Goal: Contribute content: Add original content to the website for others to see

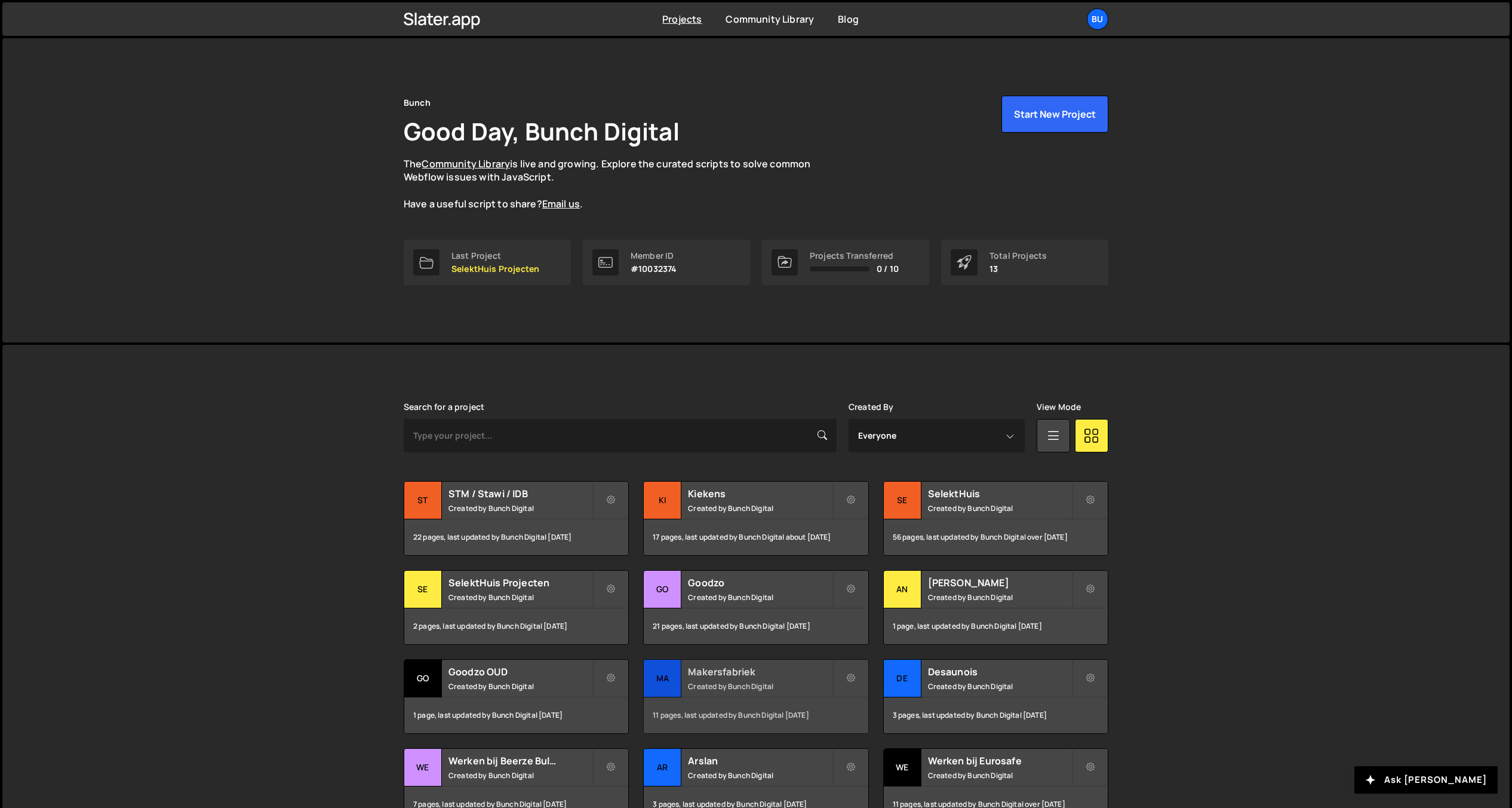
click at [710, 676] on h2 "Makersfabriek" at bounding box center [759, 671] width 144 height 13
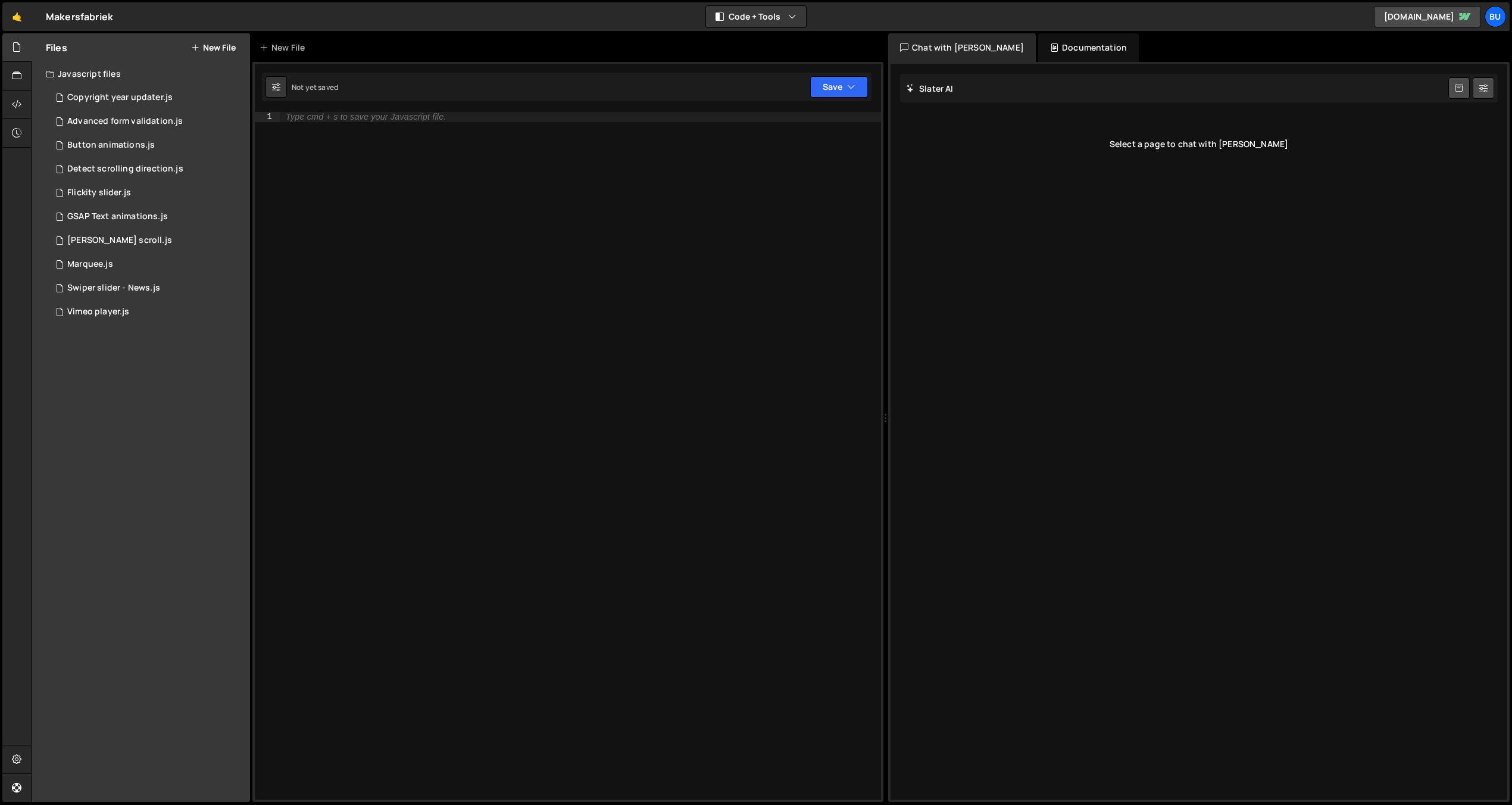
click at [216, 48] on button "New File" at bounding box center [213, 47] width 45 height 10
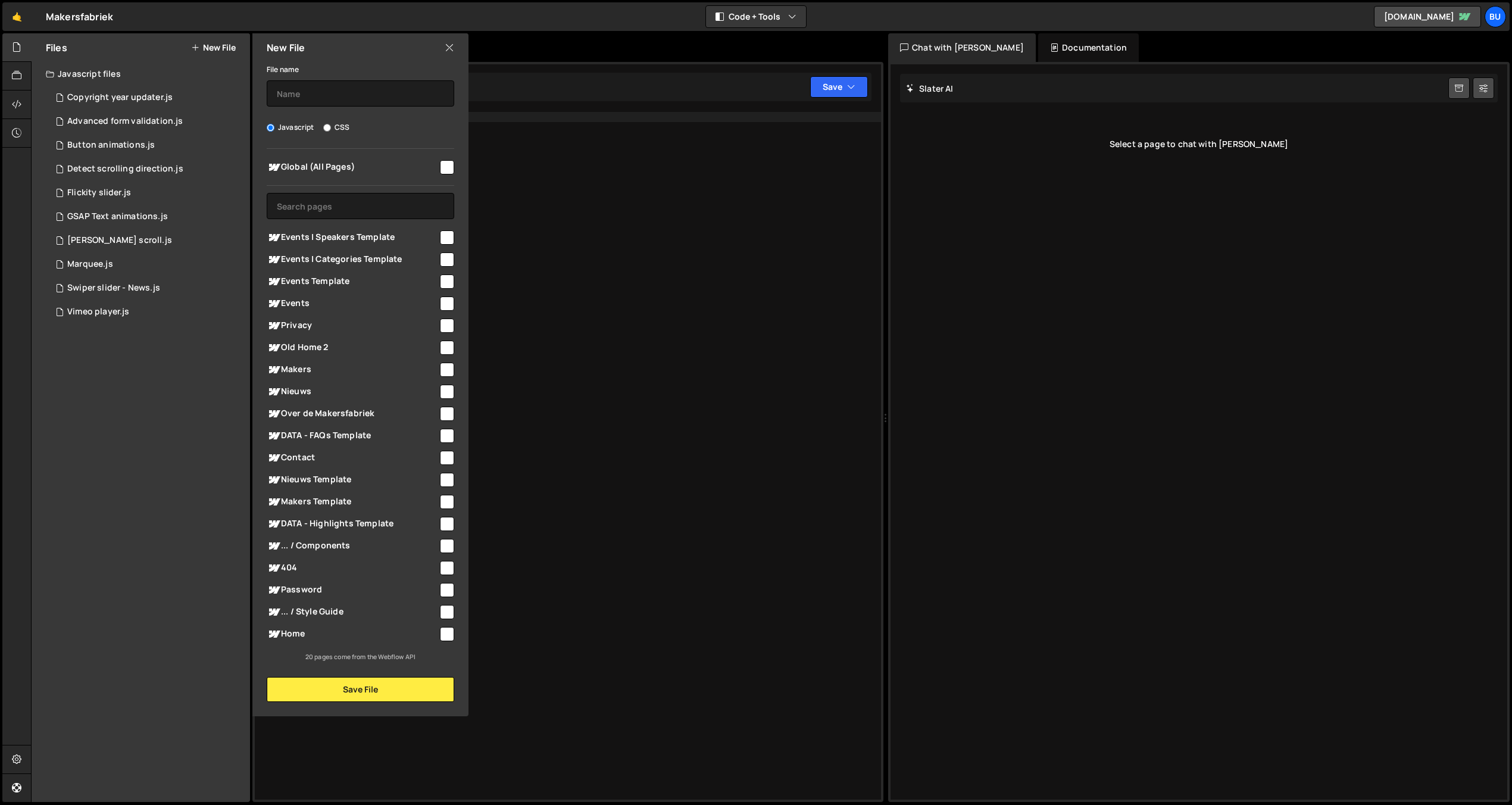
click at [443, 167] on input "checkbox" at bounding box center [447, 167] width 14 height 14
checkbox input "true"
click at [350, 93] on input "text" at bounding box center [360, 93] width 187 height 26
type input "Basic GSAP Slider"
click at [384, 690] on button "Save File" at bounding box center [360, 689] width 187 height 25
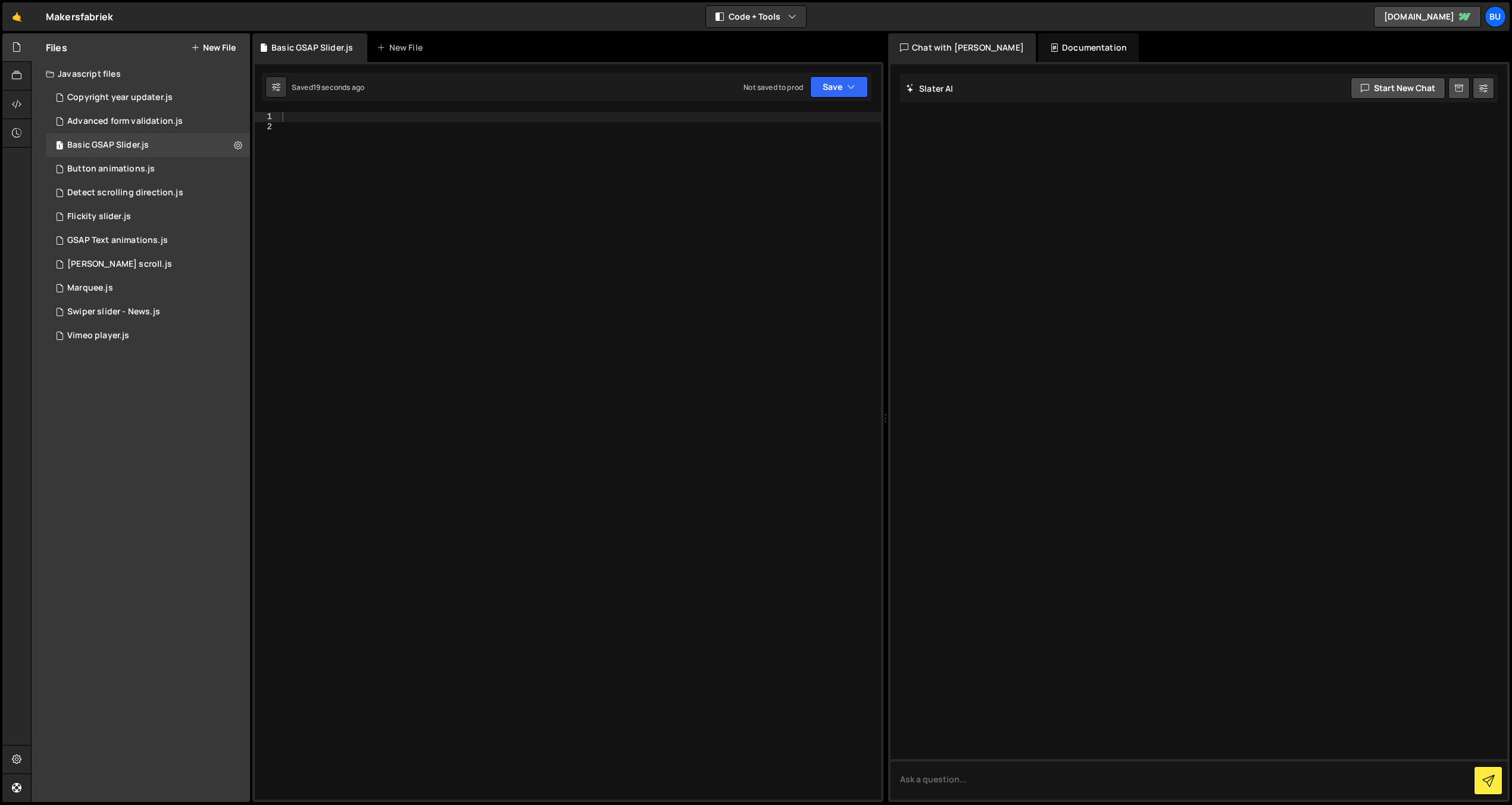
click at [340, 127] on div at bounding box center [580, 465] width 601 height 707
paste textarea "});"
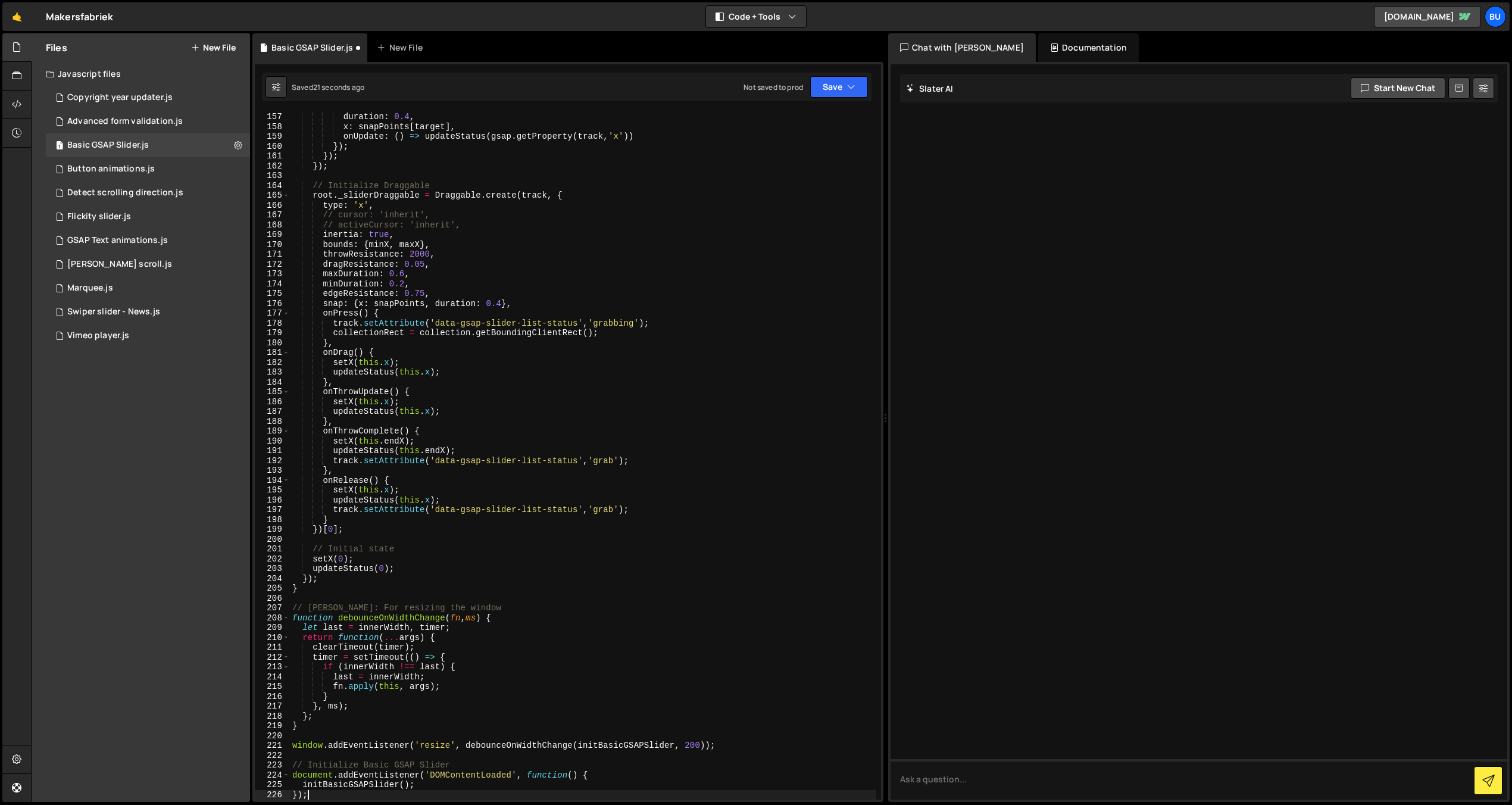
scroll to position [1533, 0]
click at [853, 88] on icon "button" at bounding box center [850, 87] width 8 height 12
click at [794, 123] on div "Saved 28 seconds ago" at bounding box center [799, 129] width 124 height 14
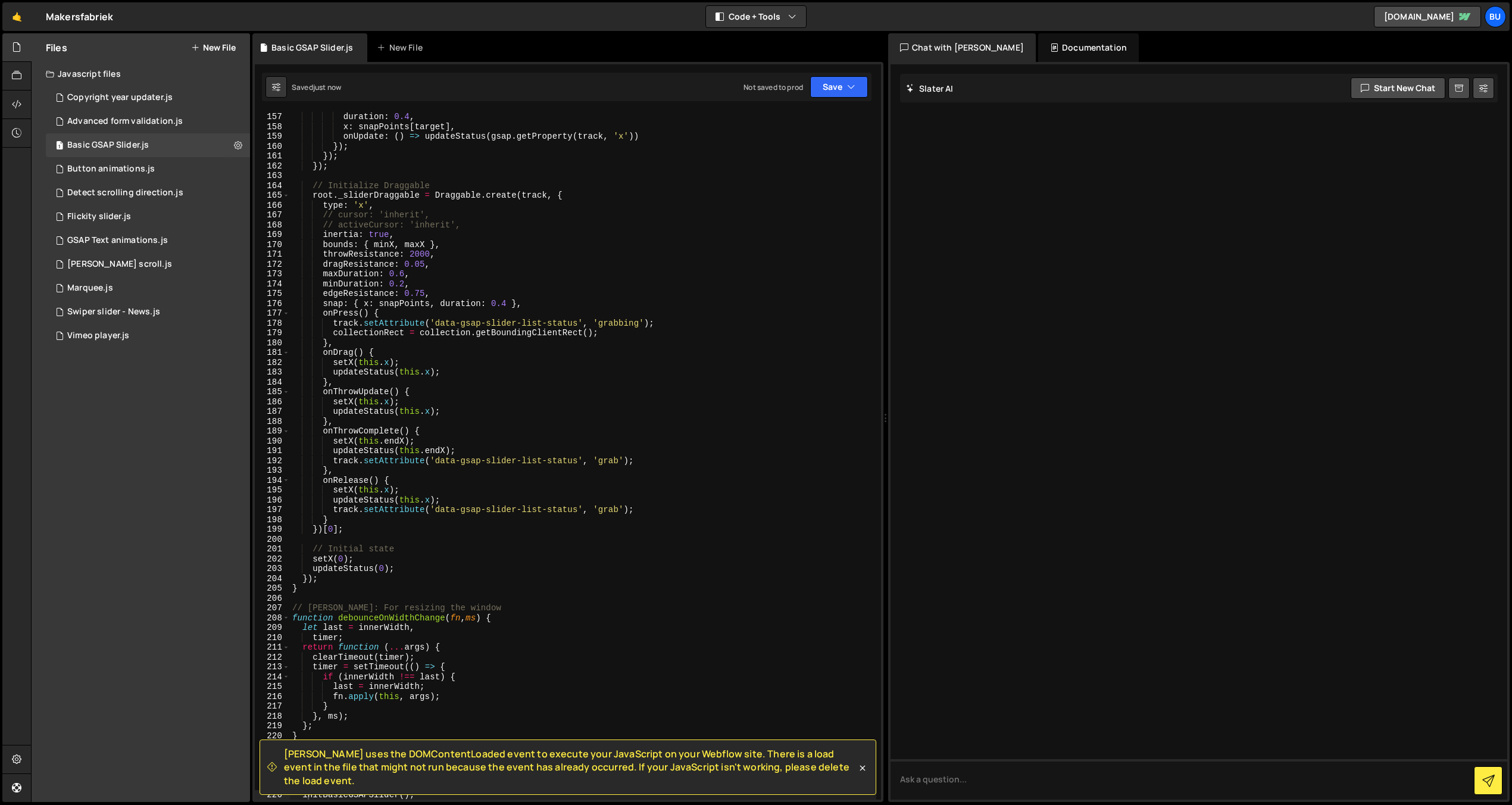
click at [118, 604] on div "Files New File Javascript files 1 Copyright year updater.js 0 1 Advanced form v…" at bounding box center [141, 417] width 219 height 769
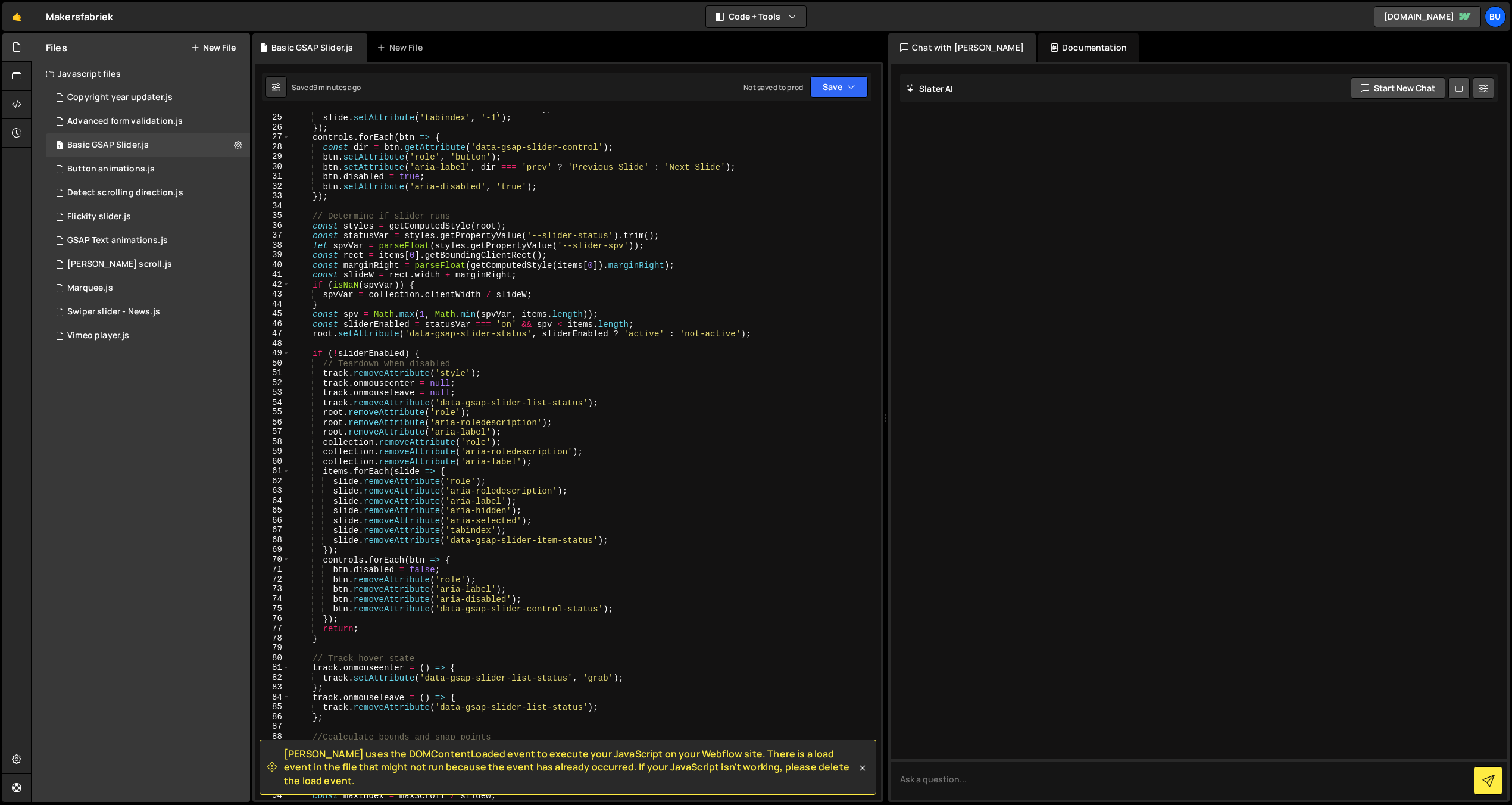
scroll to position [0, 0]
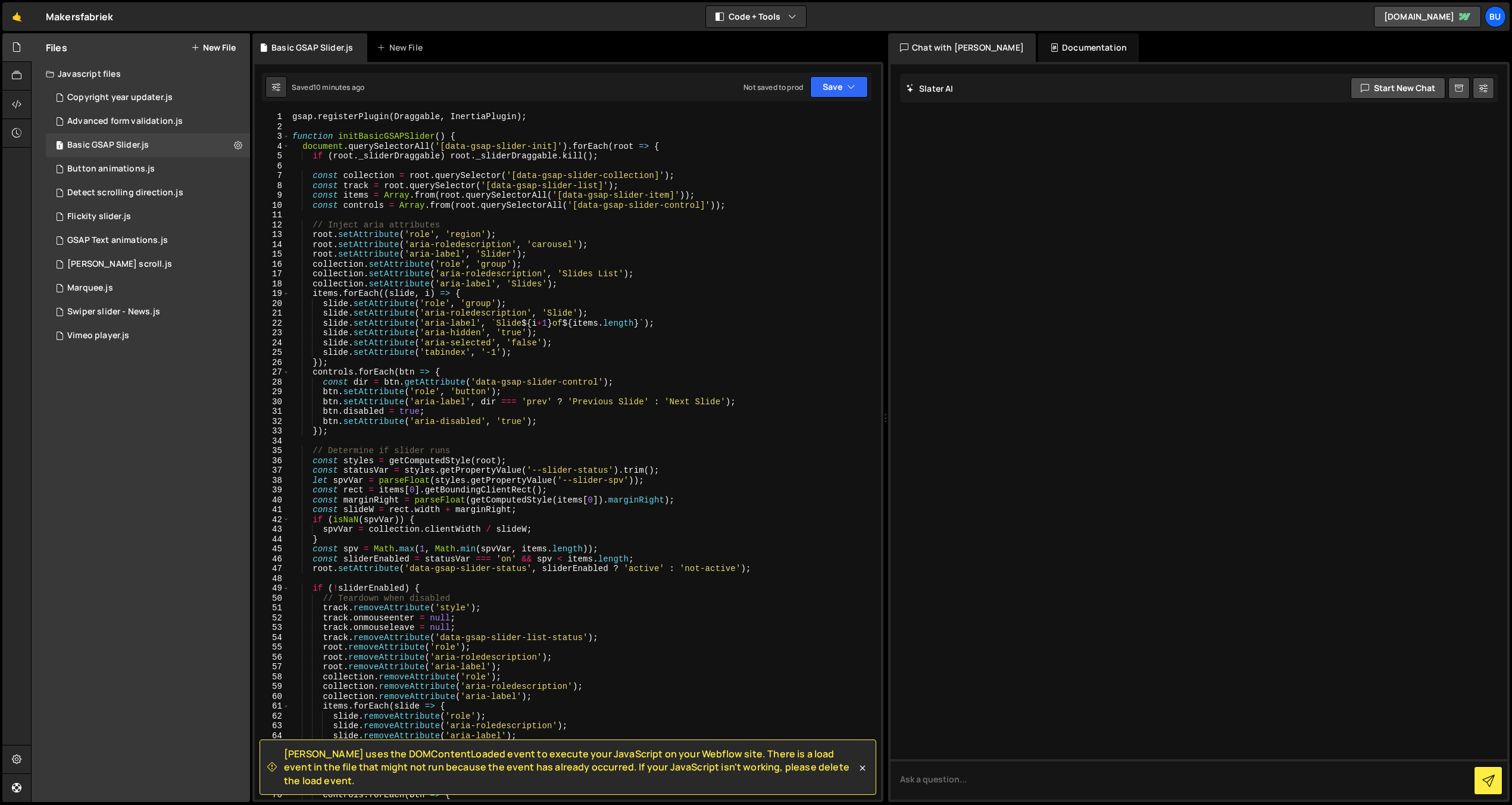
click at [433, 363] on div "gsap . registerPlugin ( Draggable , InertiaPlugin ) ; function initBasicGSAPSli…" at bounding box center [582, 465] width 586 height 707
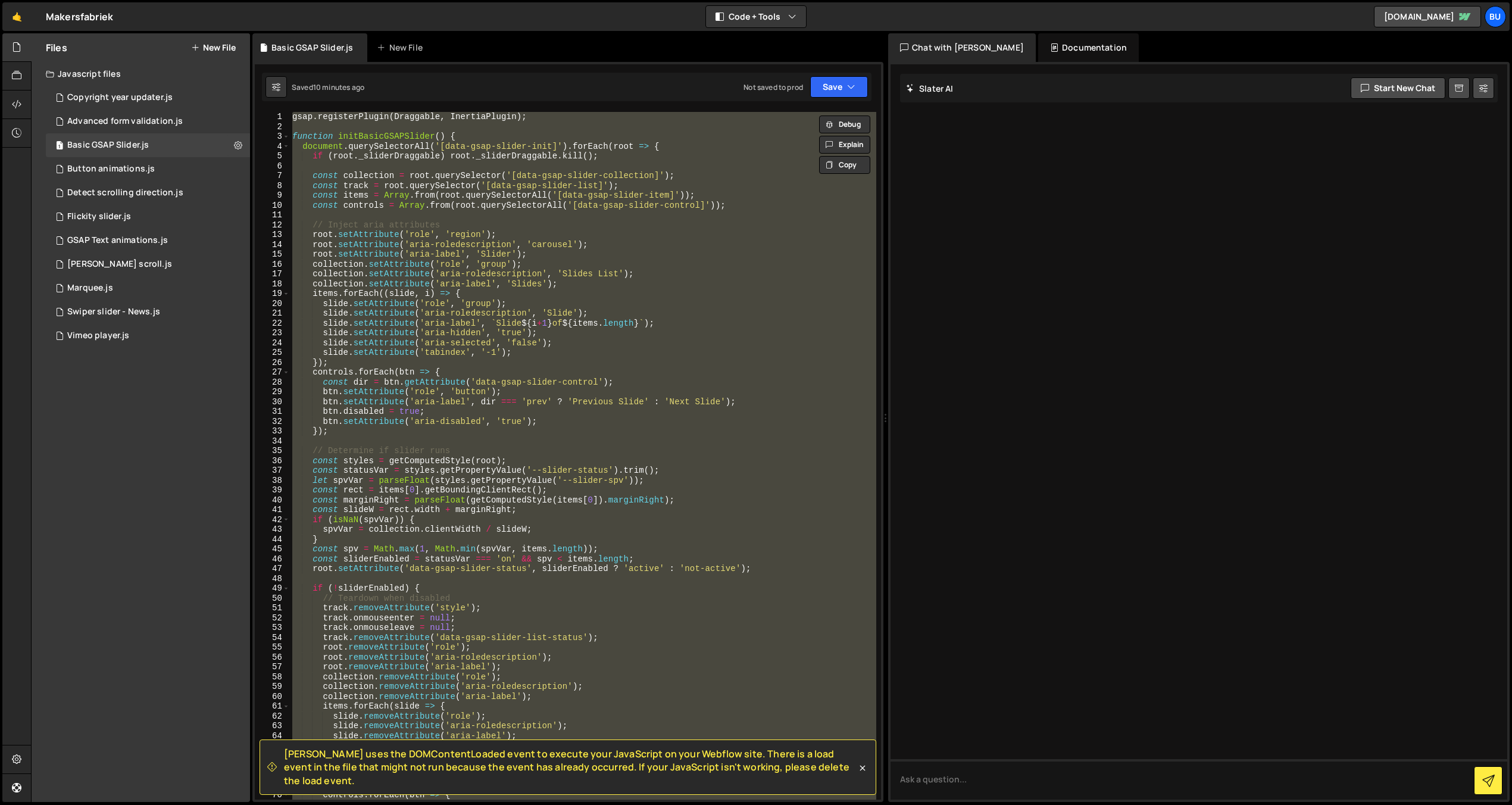
click at [633, 410] on div "gsap . registerPlugin ( Draggable , InertiaPlugin ) ; function initBasicGSAPSli…" at bounding box center [582, 465] width 586 height 707
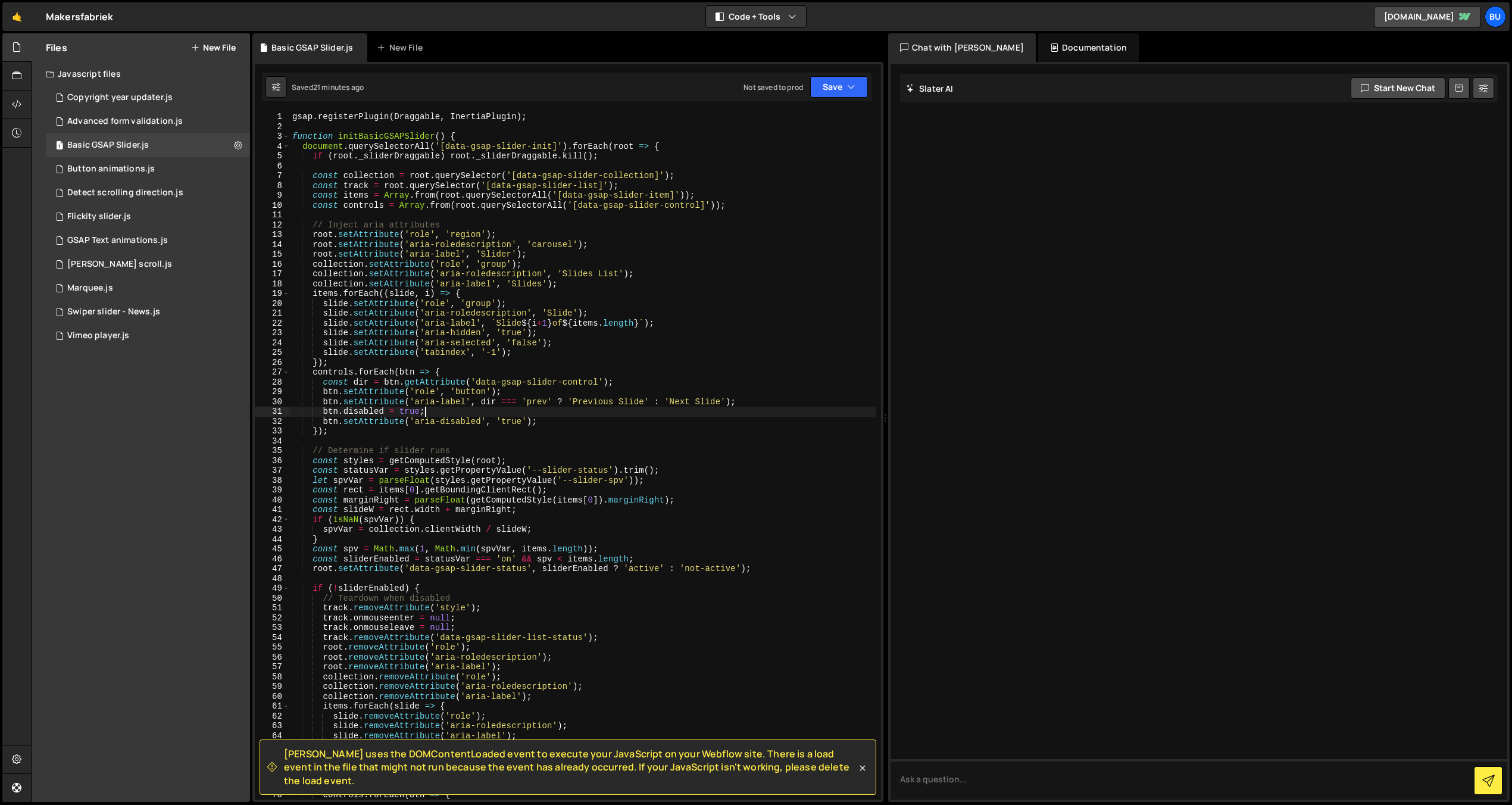
type textarea "});"
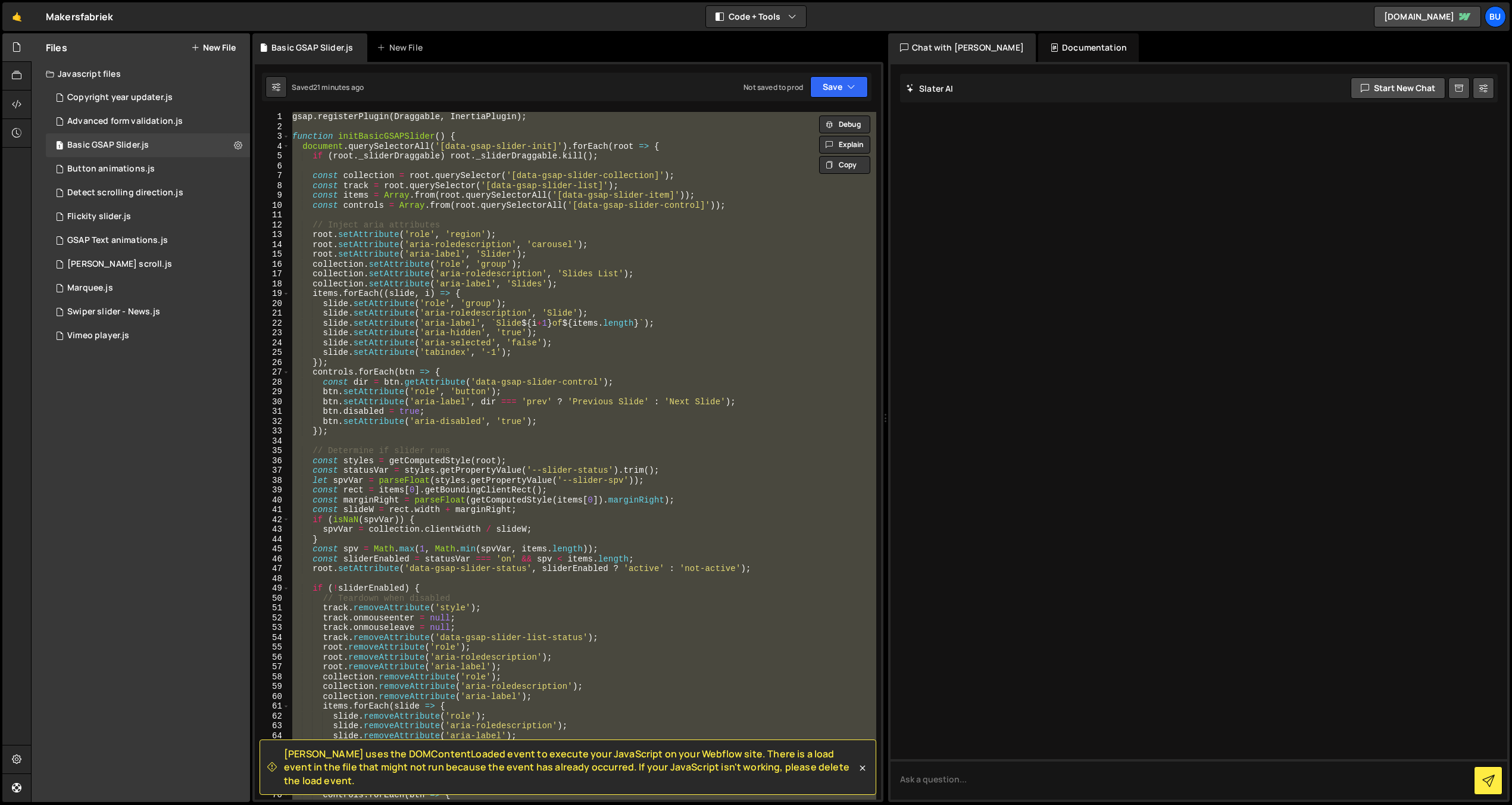
paste textarea
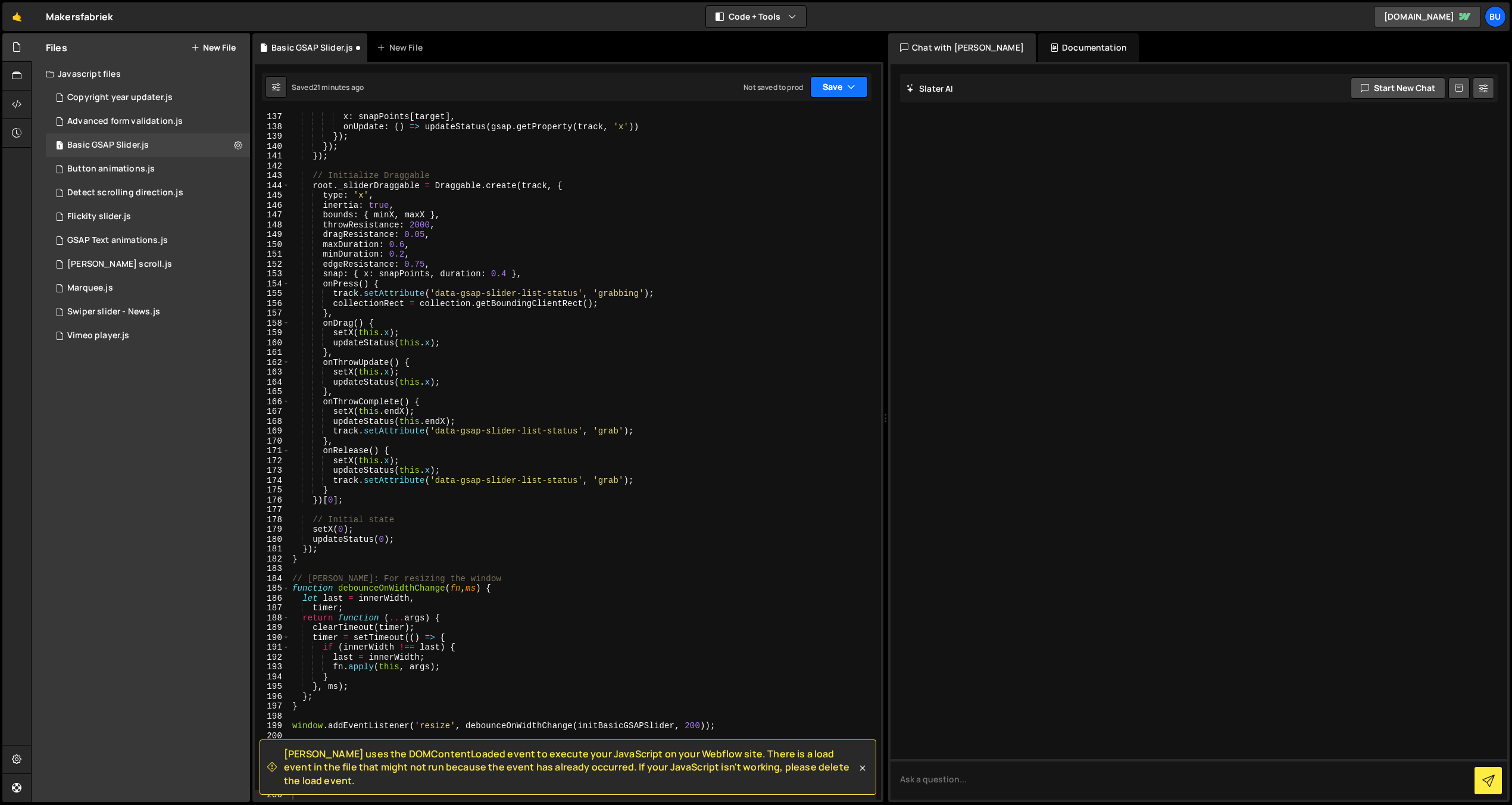
click at [854, 88] on icon "button" at bounding box center [850, 87] width 8 height 12
click at [807, 120] on div "Save to Staging S" at bounding box center [799, 116] width 124 height 12
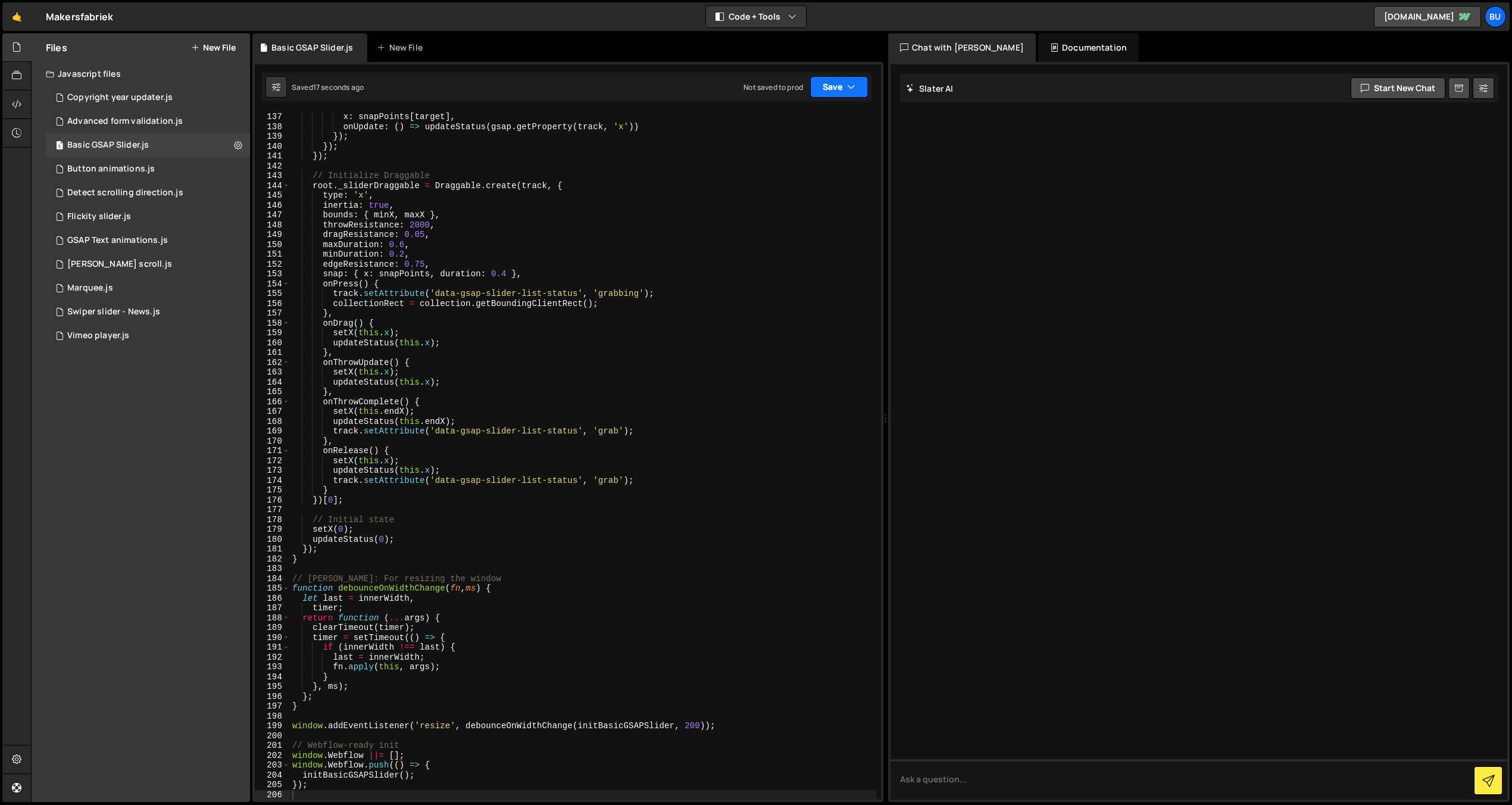
click at [849, 85] on icon "button" at bounding box center [850, 87] width 8 height 12
click at [853, 89] on icon "button" at bounding box center [850, 87] width 8 height 12
click at [587, 354] on div "x : snapPoints [ target ] , onUpdate : ( ) => updateStatus ( gsap . getProperty…" at bounding box center [582, 465] width 586 height 707
type textarea "});"
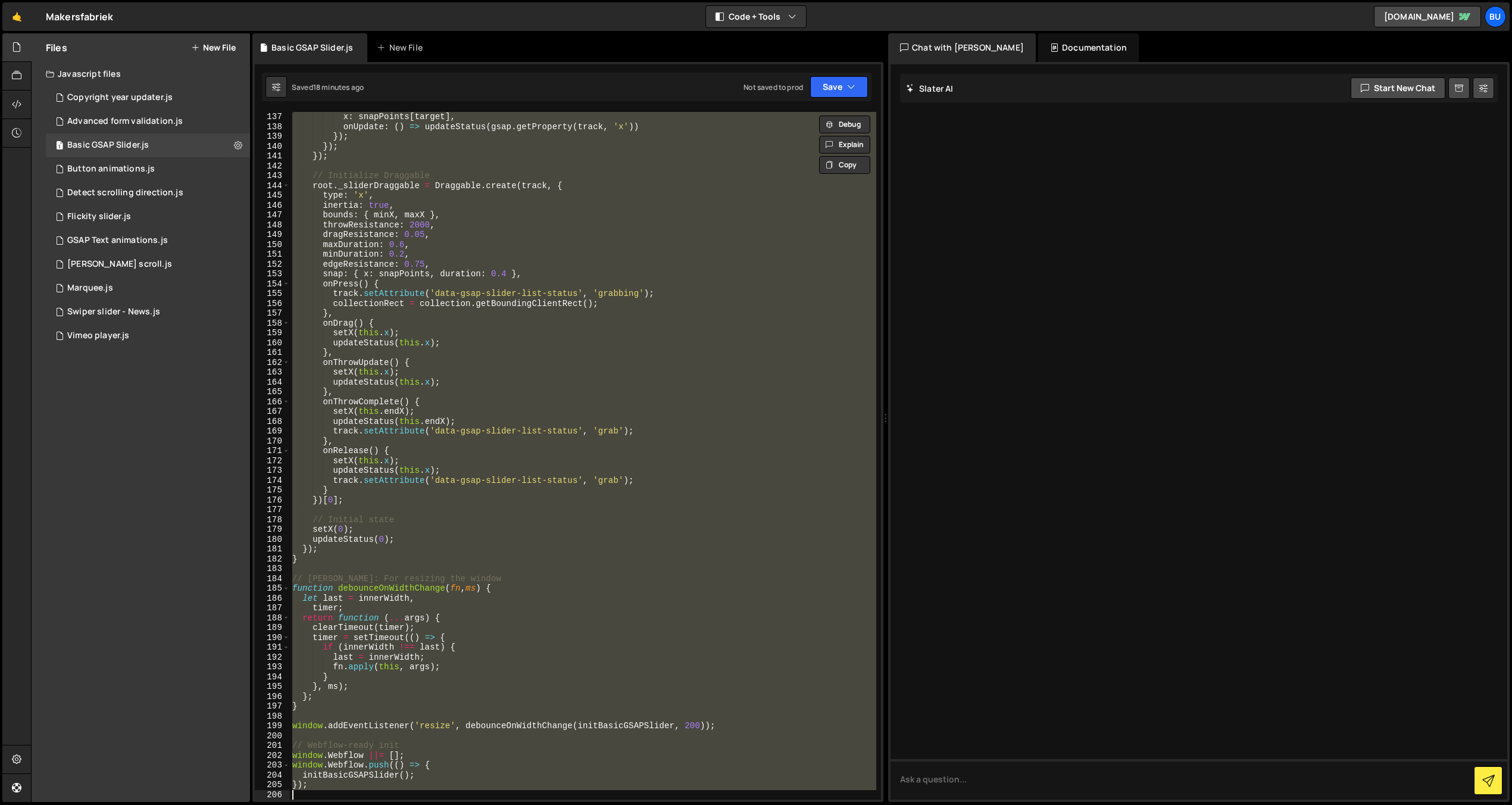
paste textarea
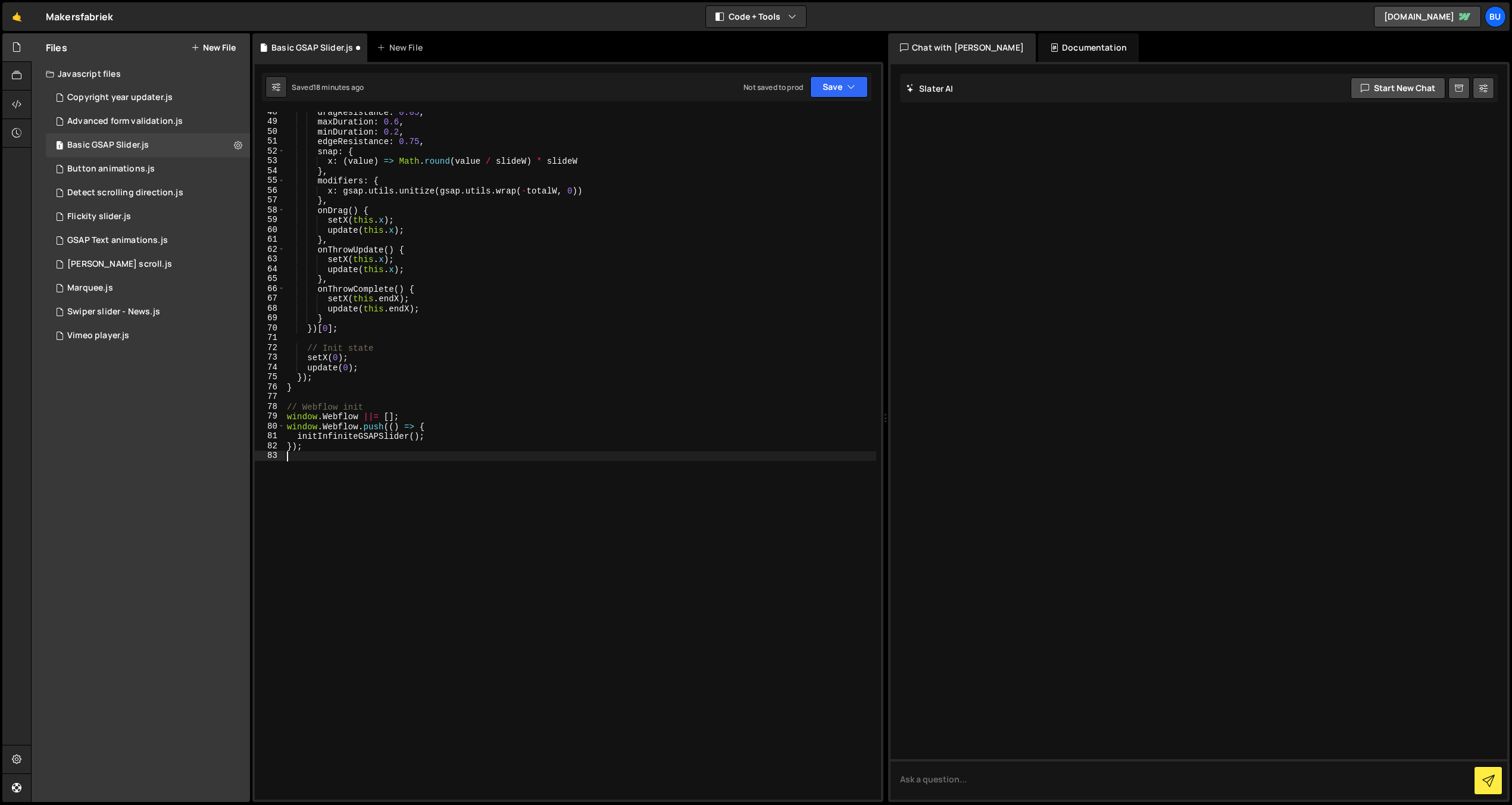
scroll to position [467, 0]
click at [836, 86] on button "Save" at bounding box center [839, 87] width 58 height 21
click at [812, 118] on div "Save to Staging S" at bounding box center [799, 116] width 124 height 12
click at [839, 83] on button "Save" at bounding box center [839, 87] width 58 height 21
click at [838, 83] on button "Save" at bounding box center [839, 87] width 58 height 21
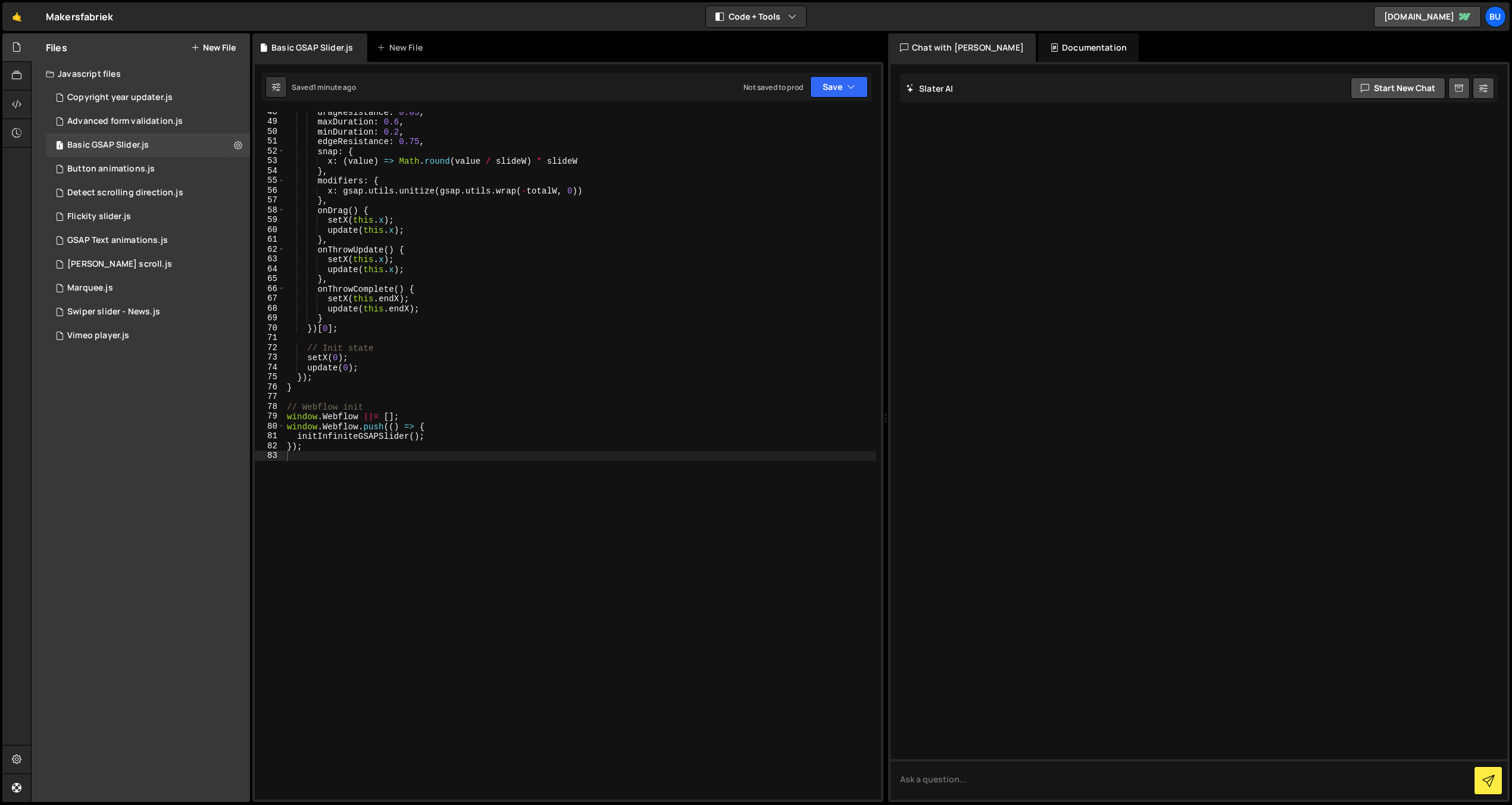
click at [523, 352] on div "dragResistance : 0.05 , maxDuration : 0.6 , minDuration : 0.2 , edgeResistance …" at bounding box center [580, 461] width 591 height 707
type textarea "});"
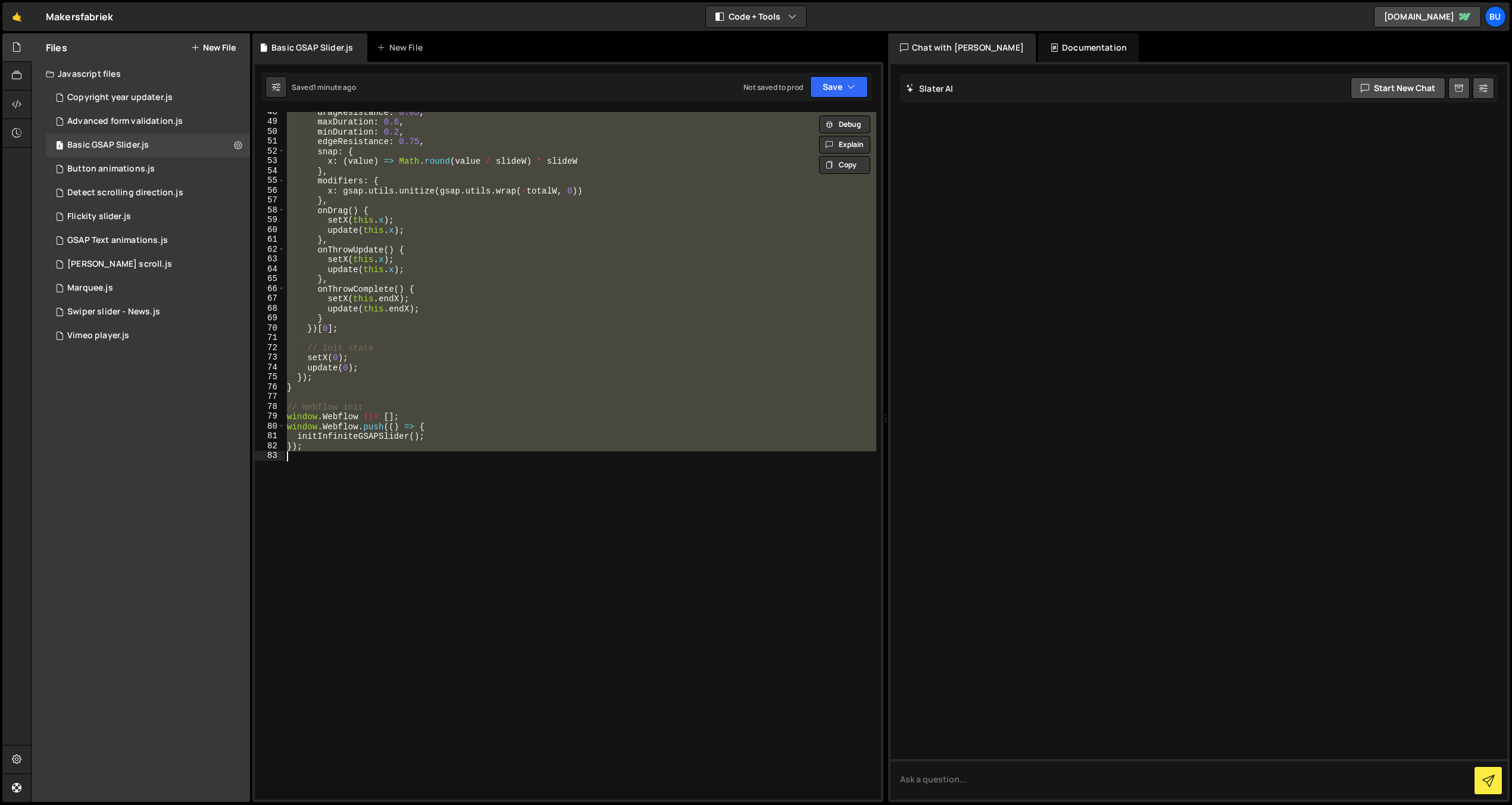
paste textarea
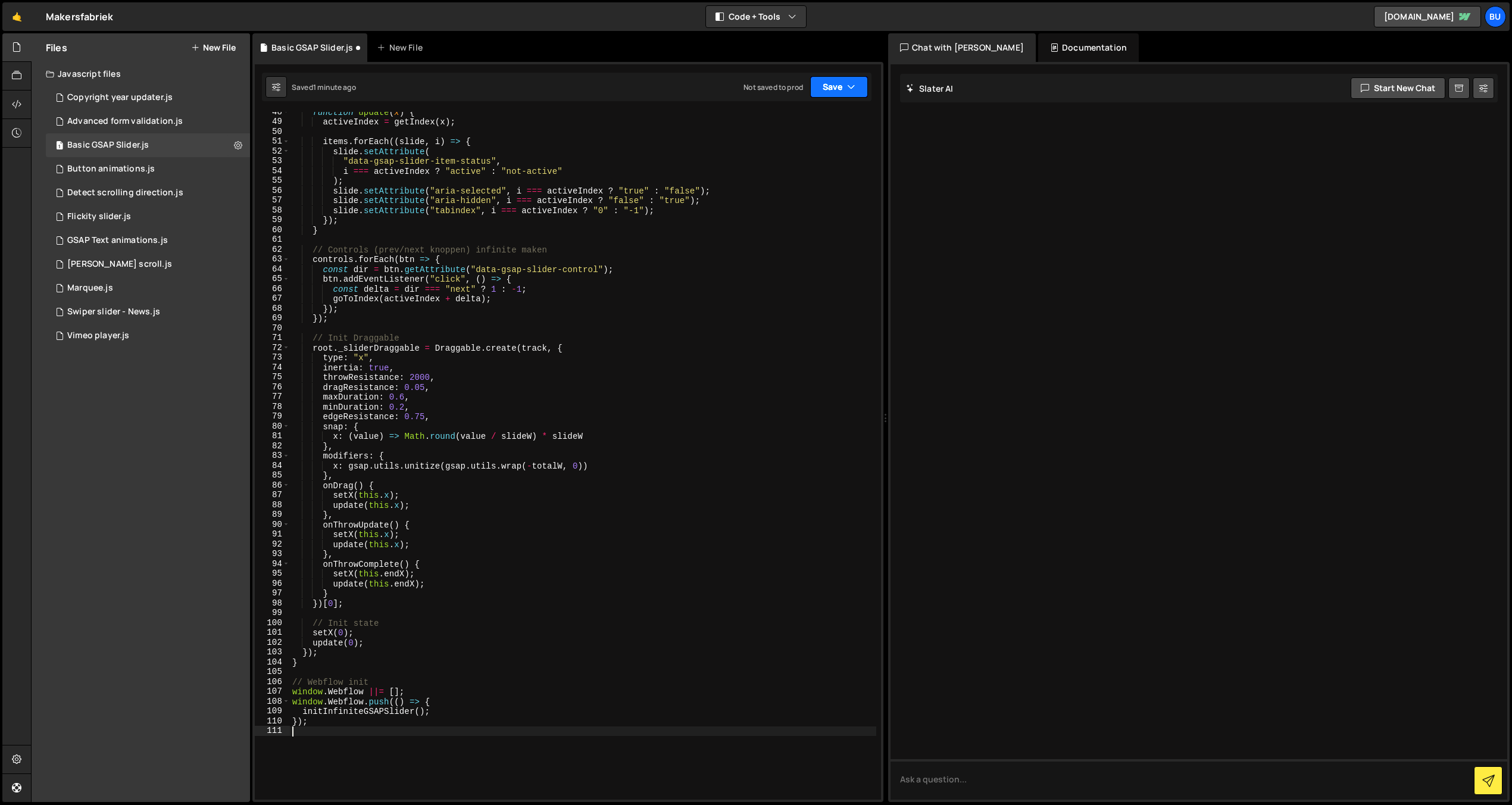
click at [831, 85] on button "Save" at bounding box center [839, 87] width 58 height 21
click at [794, 122] on div "Saved 1 minute ago" at bounding box center [799, 129] width 124 height 14
drag, startPoint x: 525, startPoint y: 461, endPoint x: 517, endPoint y: 456, distance: 9.4
click at [525, 461] on div "function update ( x ) { activeIndex = getIndex ( x ) ; items . forEach (( slide…" at bounding box center [582, 461] width 586 height 707
type textarea "});"
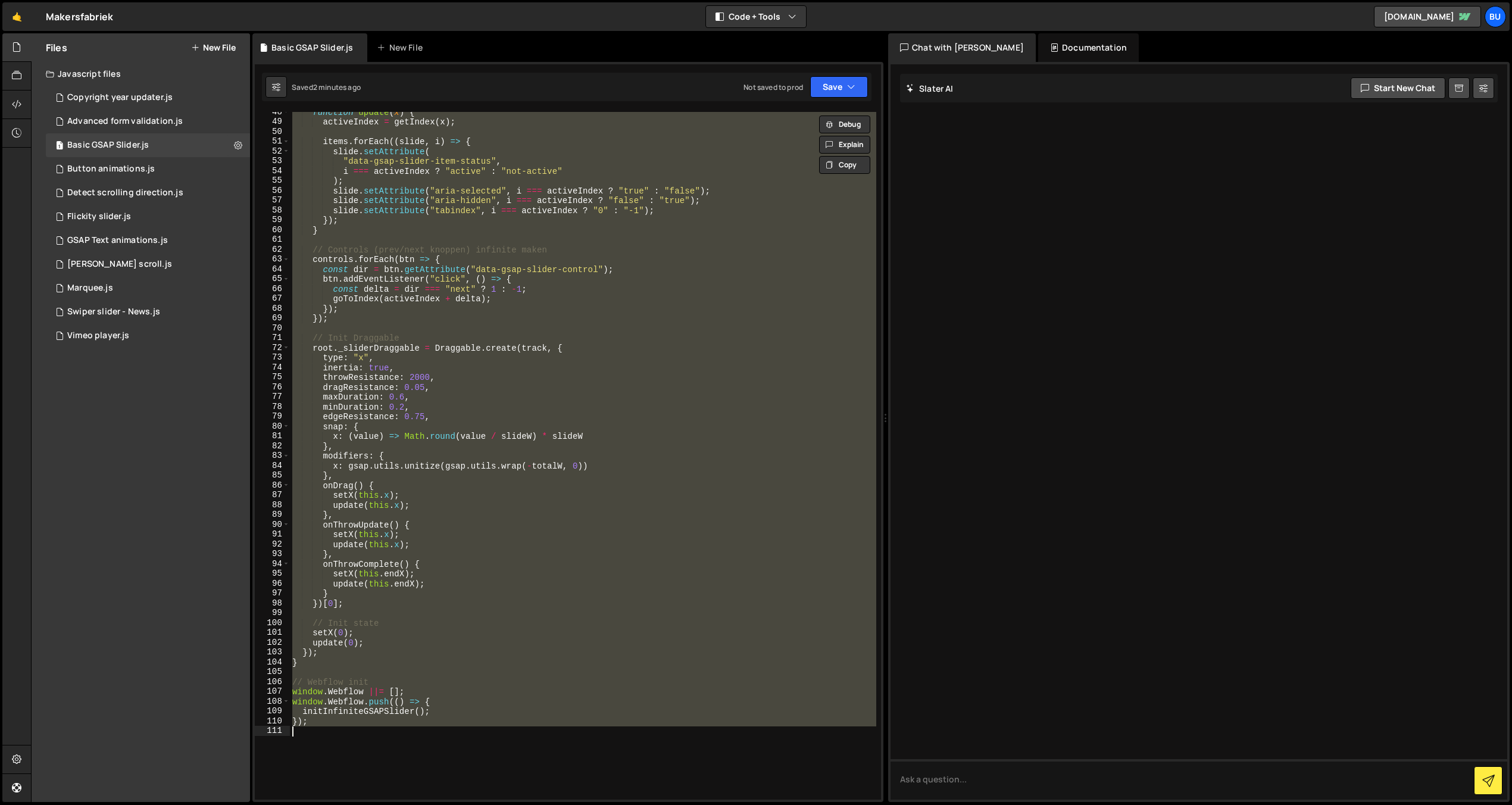
paste textarea
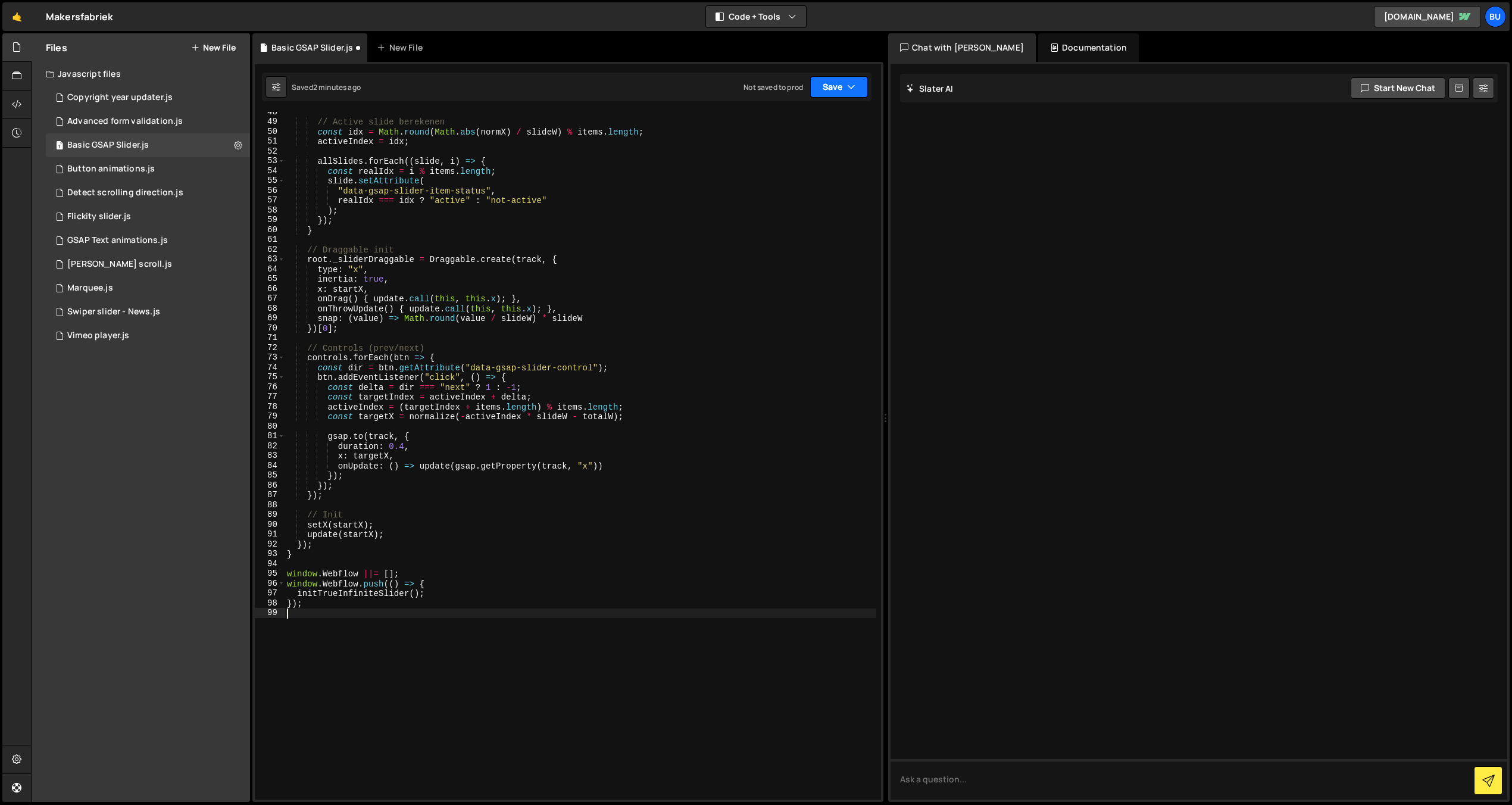
click at [829, 86] on button "Save" at bounding box center [839, 87] width 58 height 21
click at [797, 121] on div "Save to Staging S" at bounding box center [799, 116] width 124 height 12
click at [494, 510] on div "// Active slide berekenen const idx = Math . round ( Math . abs ( normX ) / sli…" at bounding box center [580, 461] width 591 height 707
type textarea "});"
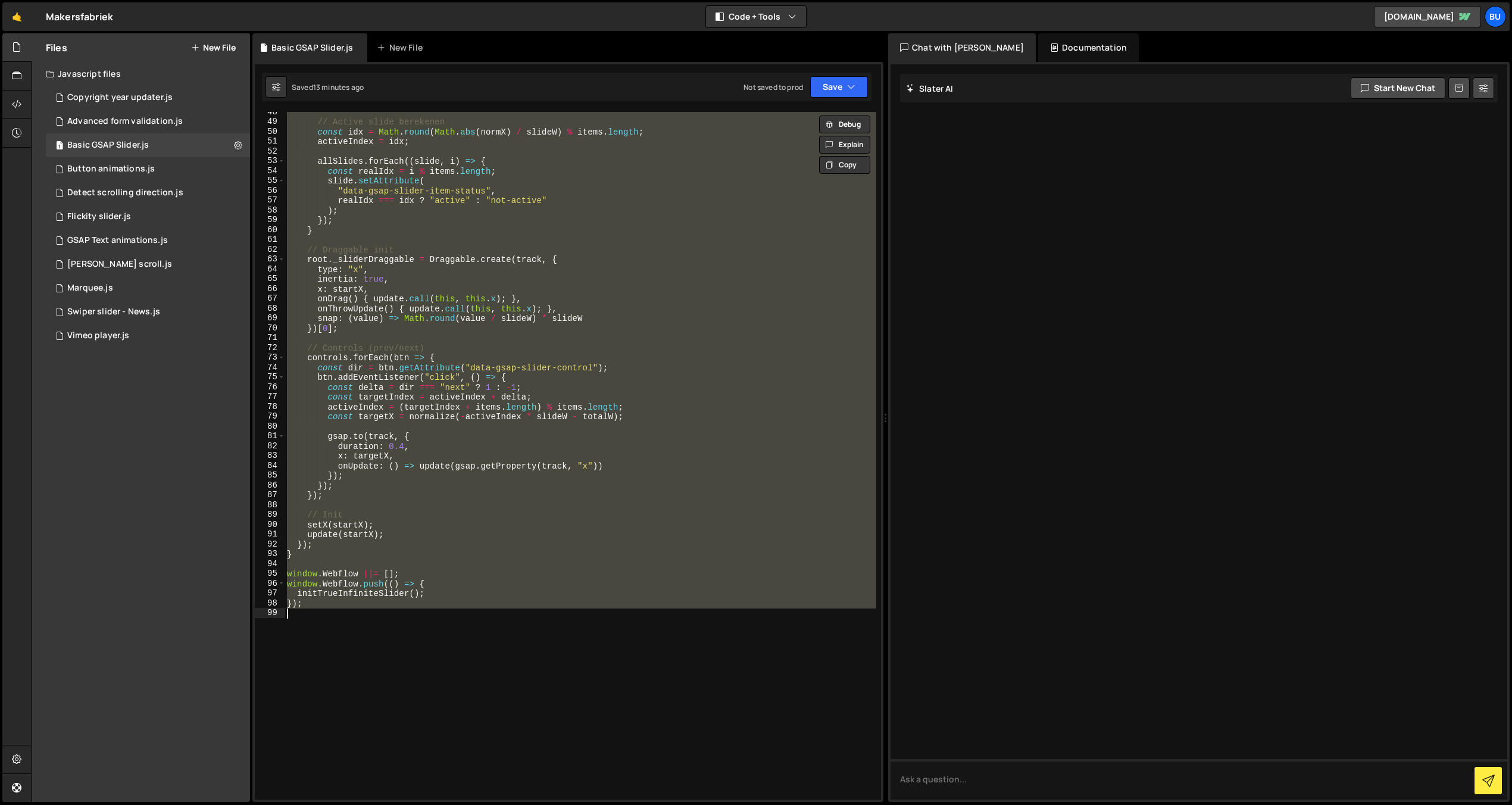
paste textarea
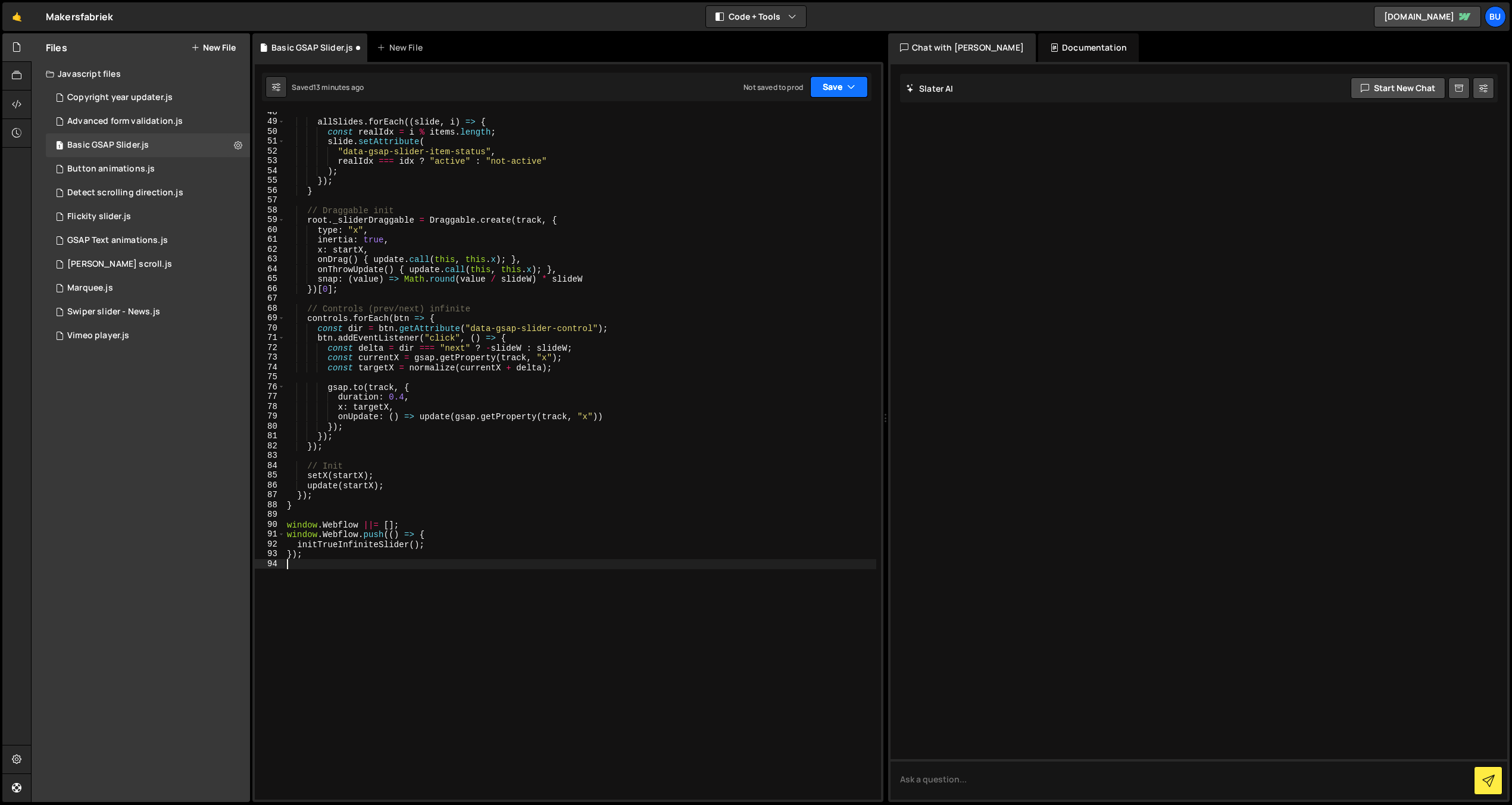
click at [832, 89] on button "Save" at bounding box center [839, 87] width 58 height 21
click at [813, 113] on div "Save to Staging S" at bounding box center [799, 116] width 124 height 12
drag, startPoint x: 592, startPoint y: 410, endPoint x: 595, endPoint y: 403, distance: 7.6
click at [592, 410] on div "allSlides . forEach (( slide , i ) => { const realIdx = i % items . length ; sl…" at bounding box center [580, 461] width 591 height 707
type textarea "});"
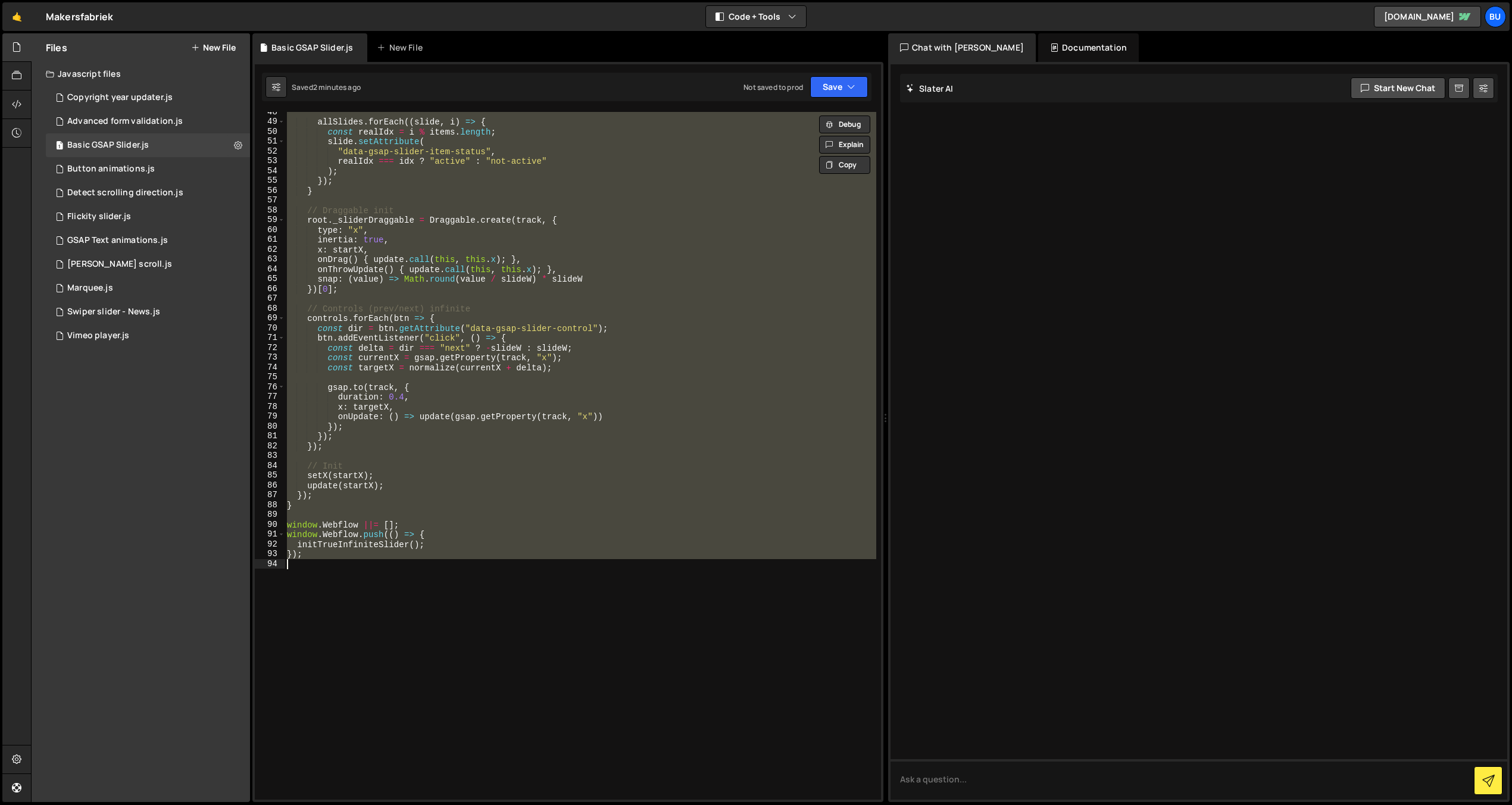
paste textarea
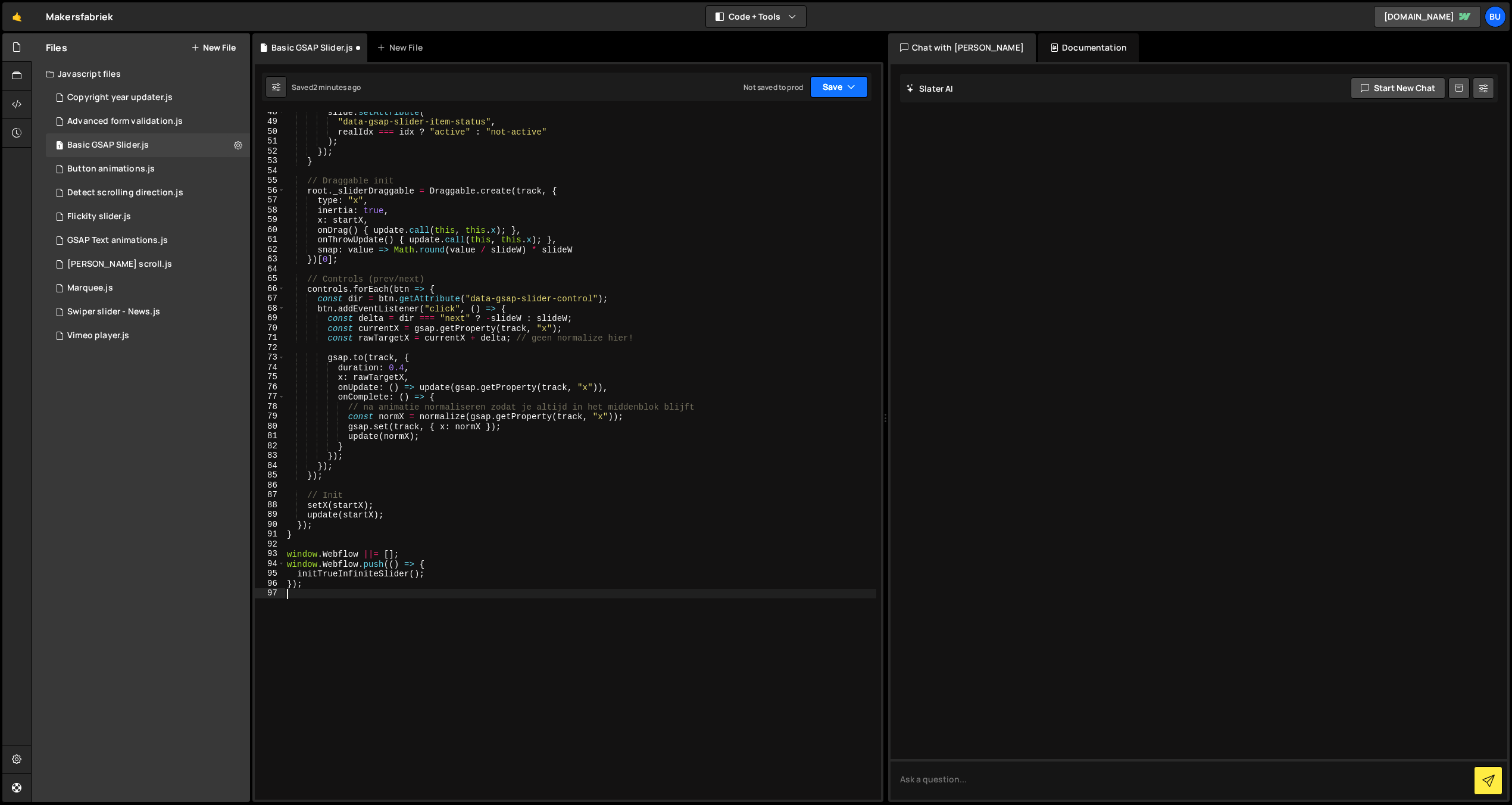
click at [832, 83] on button "Save" at bounding box center [839, 87] width 58 height 21
drag, startPoint x: 795, startPoint y: 123, endPoint x: 806, endPoint y: 120, distance: 11.4
click at [795, 123] on div "Saved 2 minutes ago" at bounding box center [799, 129] width 124 height 14
click at [422, 379] on div "slide . setAttribute ( "data-gsap-slider-item-status" , realIdx === idx ? "acti…" at bounding box center [580, 461] width 591 height 707
type textarea "});"
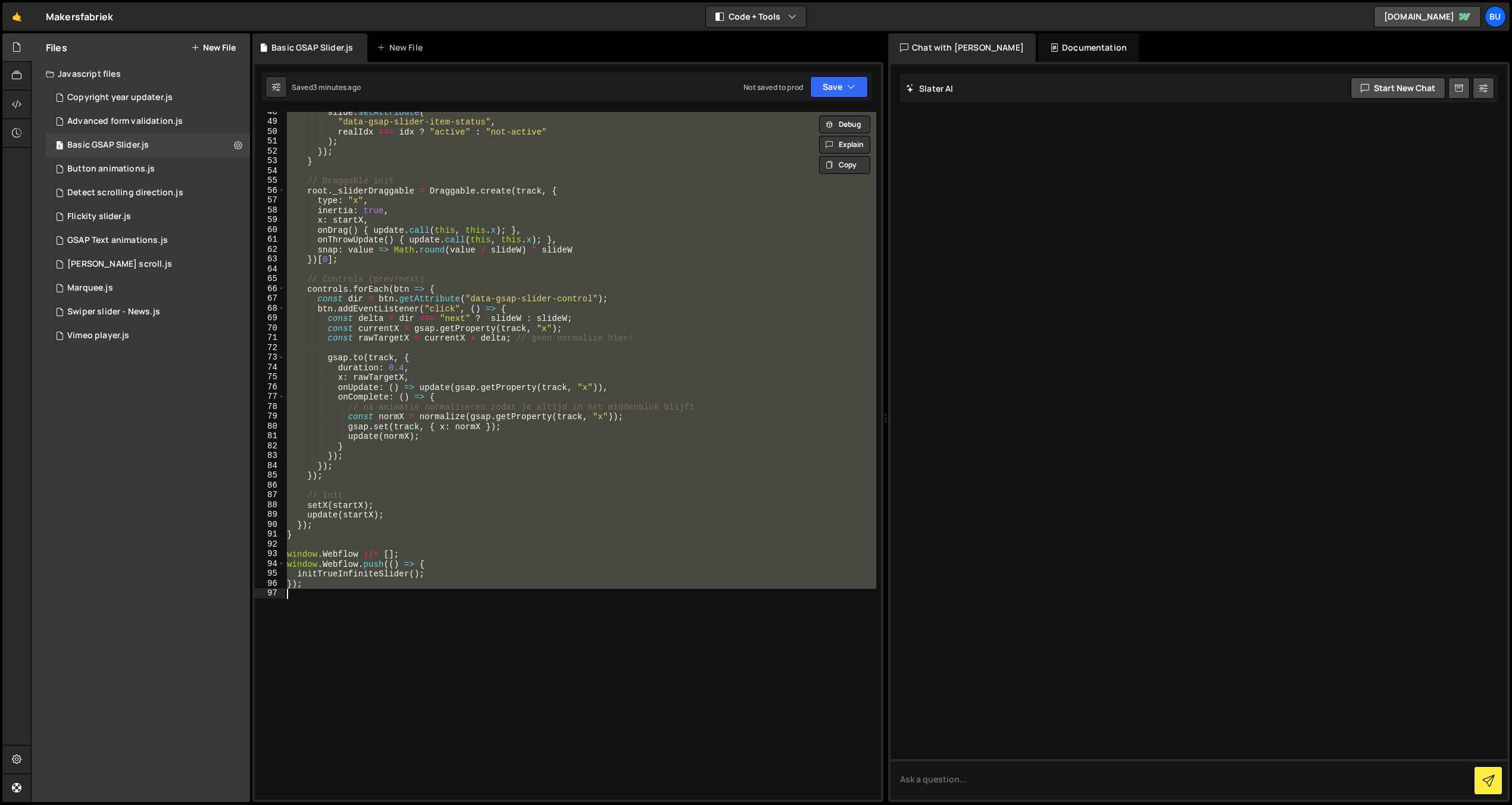
paste textarea
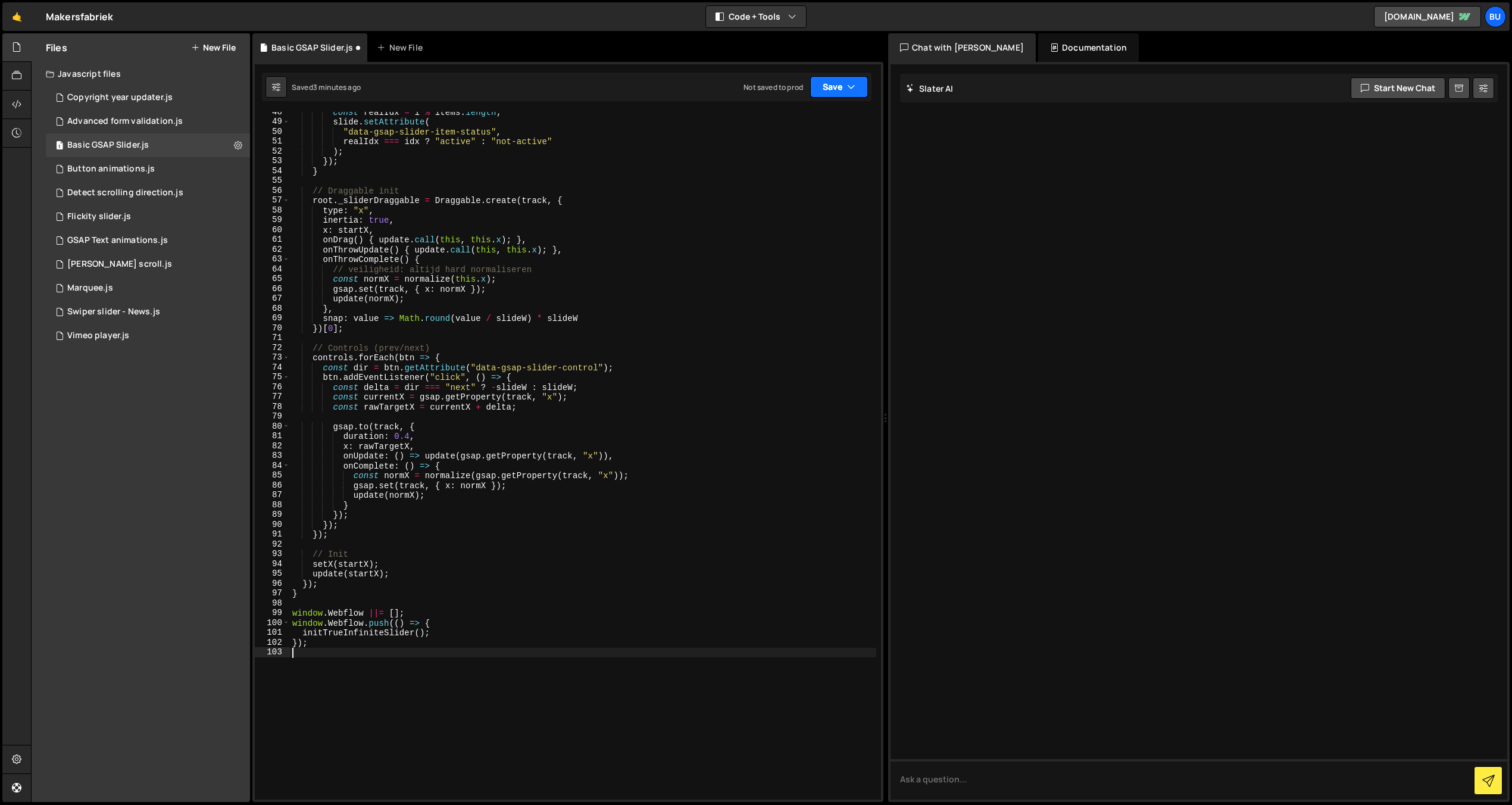
click at [831, 91] on button "Save" at bounding box center [839, 87] width 58 height 21
click at [794, 125] on div "3 minutes ago" at bounding box center [780, 129] width 47 height 11
click at [845, 83] on button "Save" at bounding box center [839, 87] width 58 height 21
click at [792, 157] on div "Save to Production S" at bounding box center [799, 155] width 124 height 12
